Goal: Check status: Verify the current state of an ongoing process or item

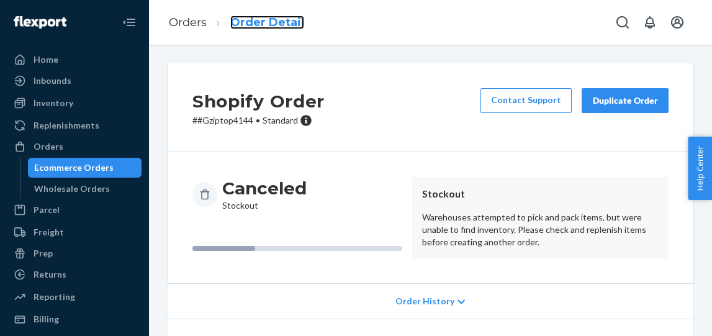
click at [267, 27] on link "Order Detail" at bounding box center [267, 23] width 74 height 14
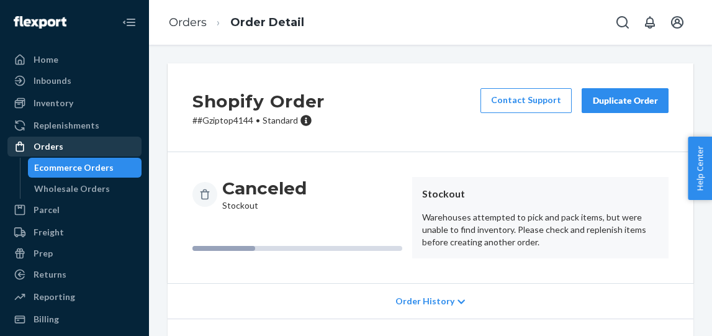
click at [35, 142] on div "Orders" at bounding box center [49, 146] width 30 height 12
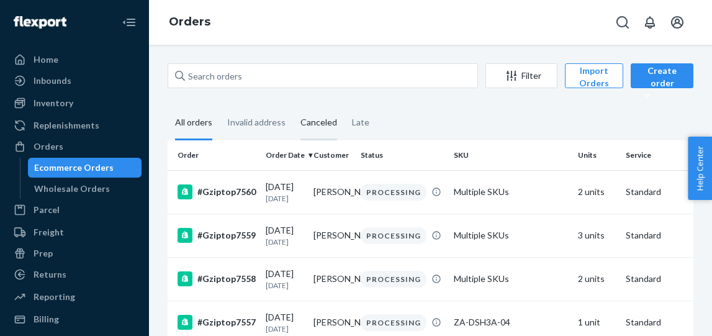
click at [331, 120] on div "Canceled" at bounding box center [318, 123] width 37 height 34
click at [293, 106] on input "Canceled" at bounding box center [293, 106] width 0 height 0
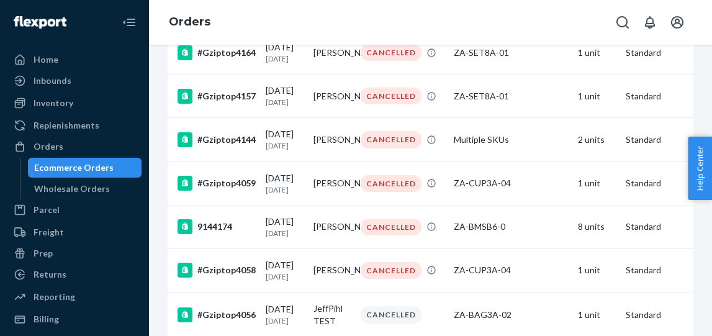
scroll to position [666, 0]
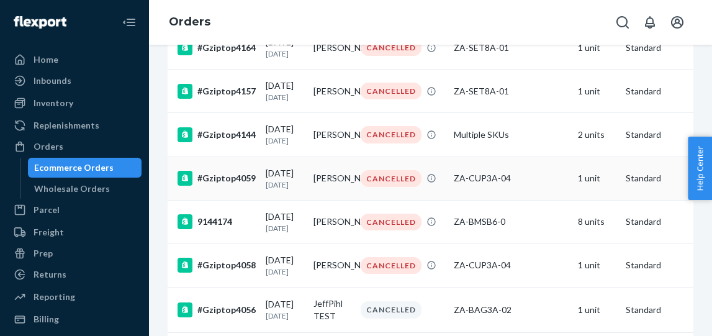
click at [400, 187] on div "CANCELLED" at bounding box center [390, 178] width 61 height 17
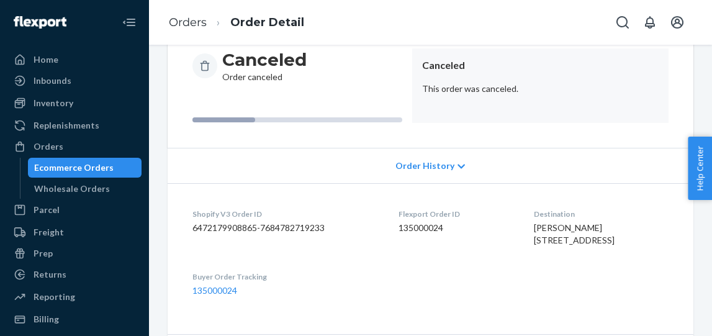
scroll to position [104, 0]
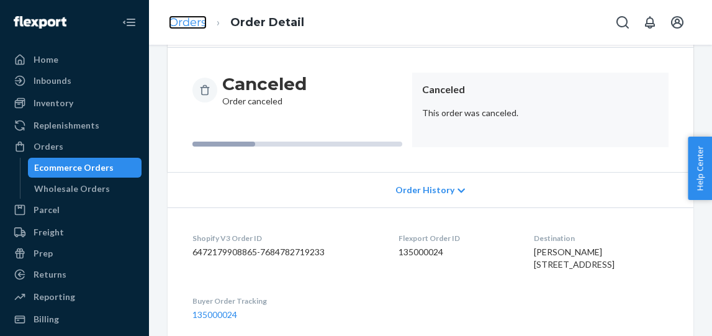
click at [176, 17] on link "Orders" at bounding box center [188, 23] width 38 height 14
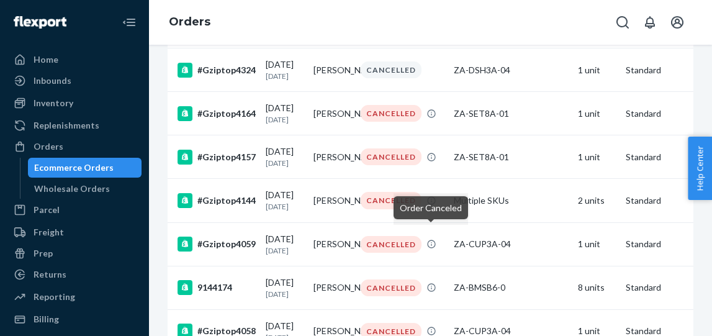
scroll to position [589, 0]
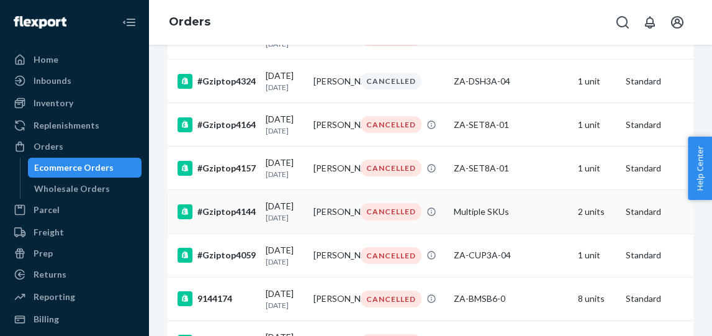
click at [402, 220] on div "CANCELLED" at bounding box center [390, 211] width 61 height 17
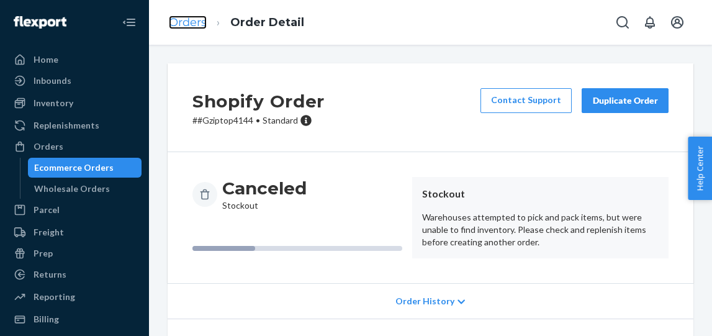
click at [200, 26] on link "Orders" at bounding box center [188, 23] width 38 height 14
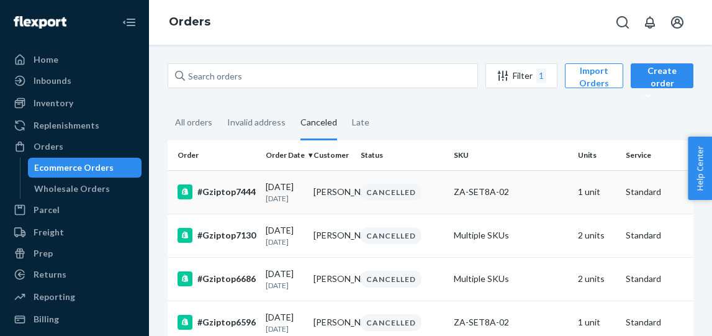
click at [408, 197] on div "CANCELLED" at bounding box center [390, 192] width 61 height 17
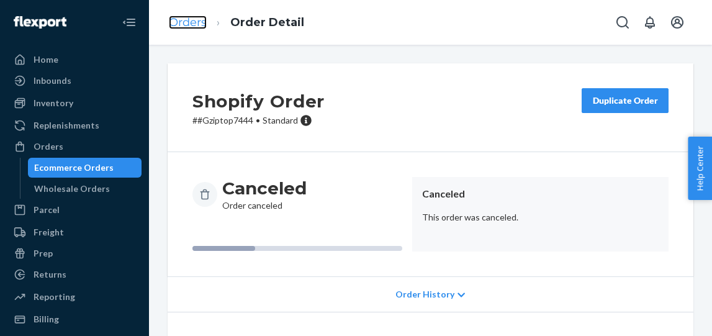
click at [173, 27] on link "Orders" at bounding box center [188, 23] width 38 height 14
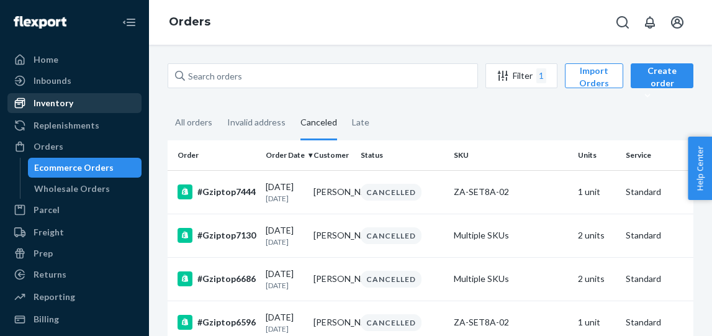
click at [45, 105] on div "Inventory" at bounding box center [54, 103] width 40 height 12
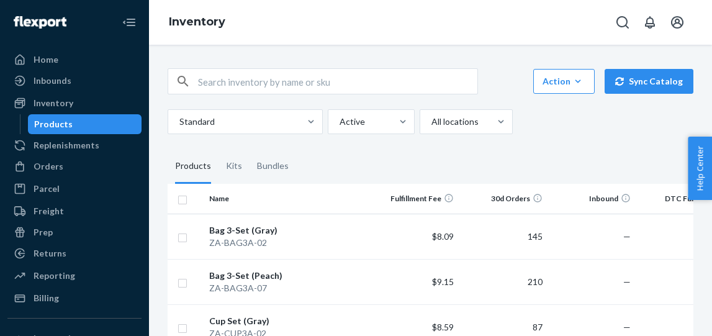
scroll to position [61, 0]
